Goal: Task Accomplishment & Management: Manage account settings

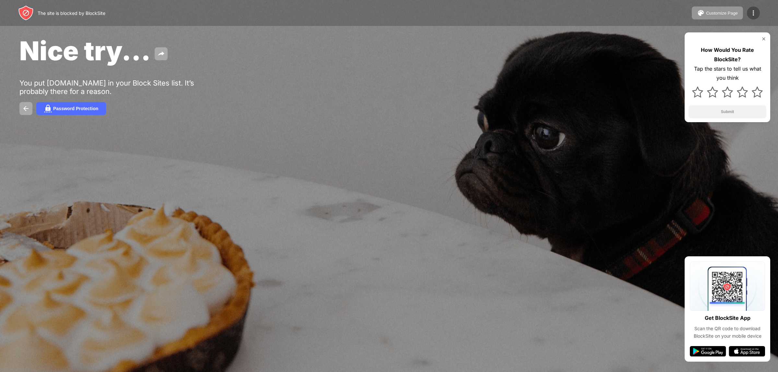
click at [749, 8] on div at bounding box center [753, 12] width 13 height 13
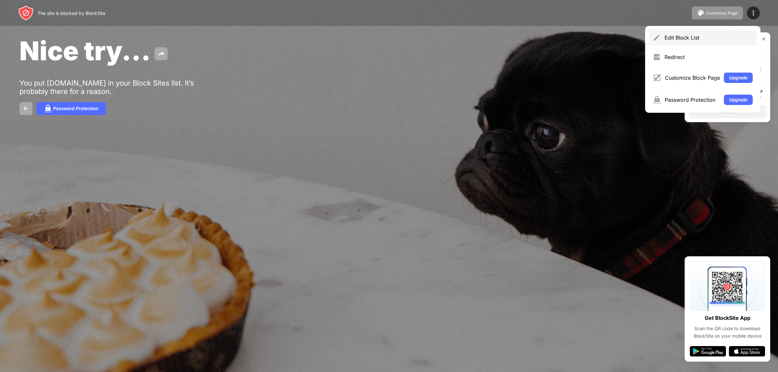
click at [710, 33] on div "Edit Block List" at bounding box center [703, 38] width 108 height 16
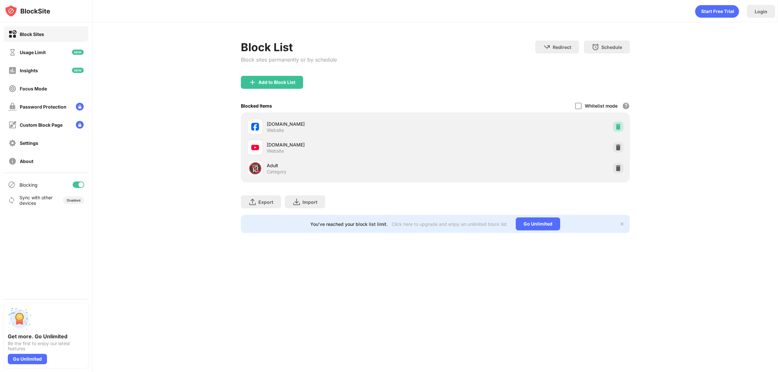
click at [618, 123] on img at bounding box center [618, 126] width 6 height 6
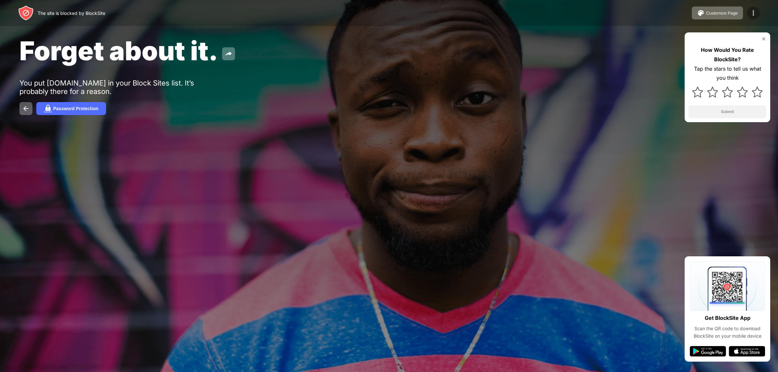
click at [750, 12] on img at bounding box center [753, 13] width 8 height 8
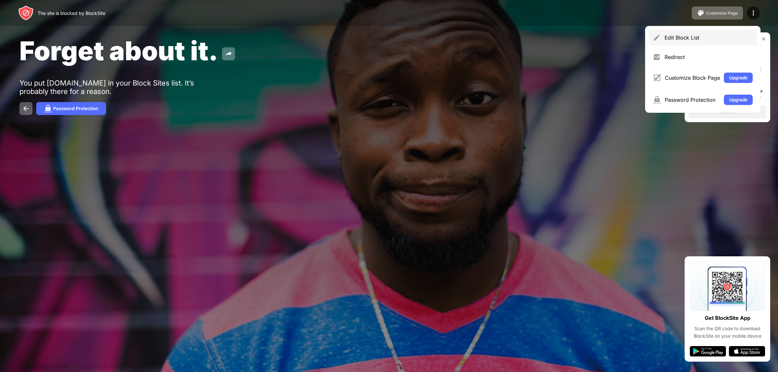
click at [684, 40] on div "Edit Block List" at bounding box center [708, 37] width 88 height 6
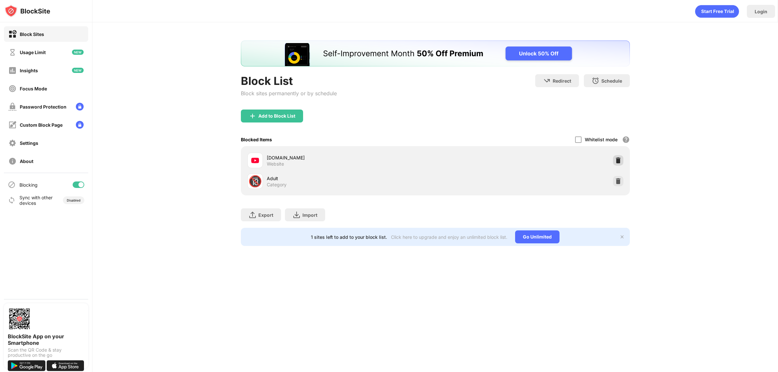
click at [622, 158] on div at bounding box center [618, 160] width 10 height 10
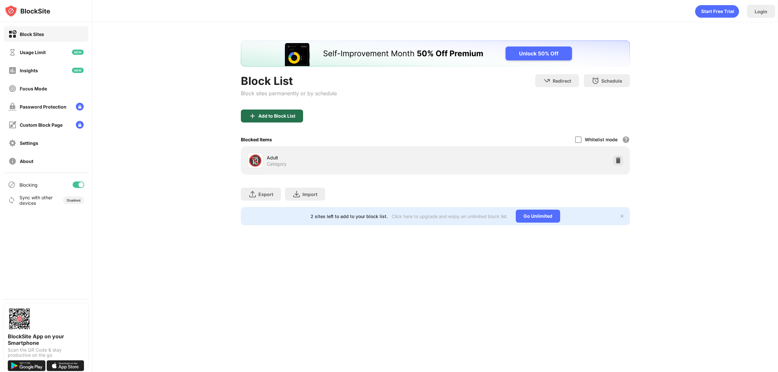
click at [280, 119] on div "Add to Block List" at bounding box center [272, 116] width 62 height 13
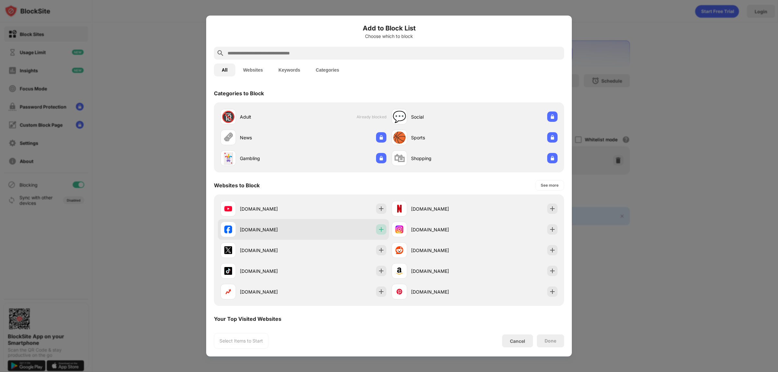
click at [379, 230] on img at bounding box center [381, 229] width 6 height 6
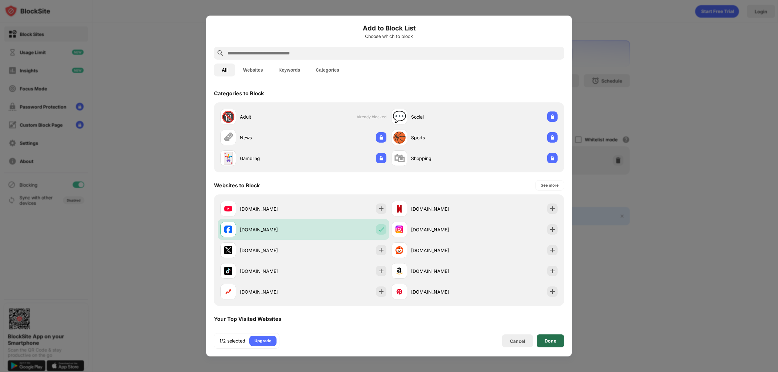
click at [553, 338] on div "Done" at bounding box center [550, 340] width 12 height 5
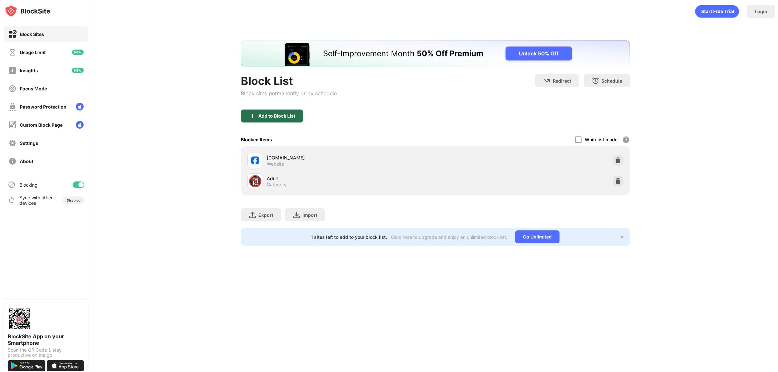
click at [290, 111] on div "Add to Block List" at bounding box center [272, 116] width 62 height 13
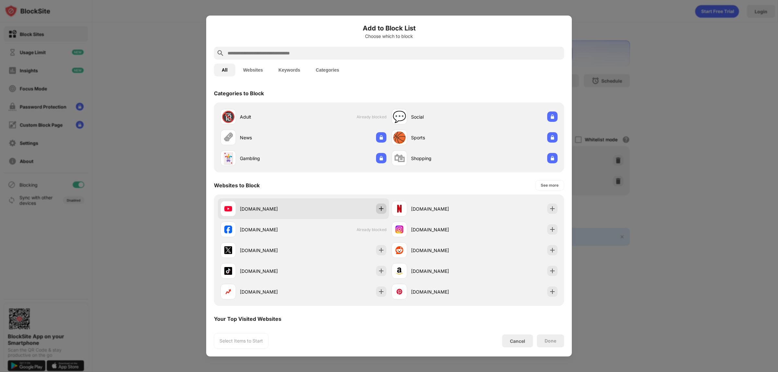
click at [378, 205] on img at bounding box center [381, 208] width 6 height 6
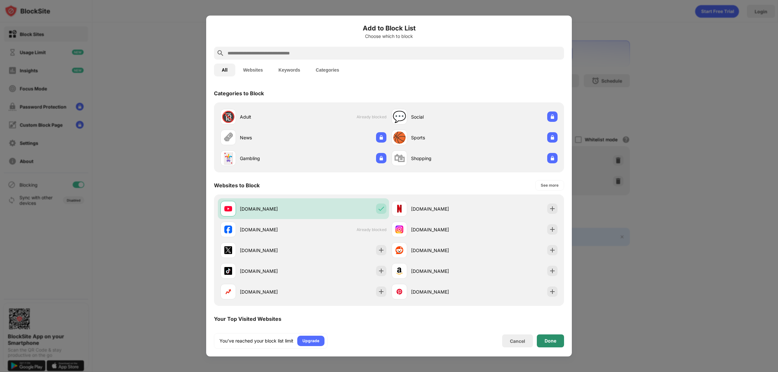
click at [559, 344] on div "Done" at bounding box center [550, 340] width 27 height 13
